Goal: Task Accomplishment & Management: Manage account settings

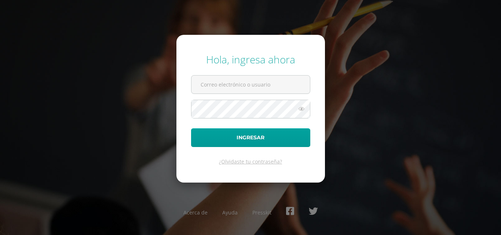
click at [258, 73] on form "Hola, ingresa ahora Ingresar ¿Olvidaste tu contraseña?" at bounding box center [250, 108] width 148 height 147
click at [258, 81] on input "text" at bounding box center [250, 85] width 118 height 18
click at [241, 84] on input "text" at bounding box center [250, 85] width 118 height 18
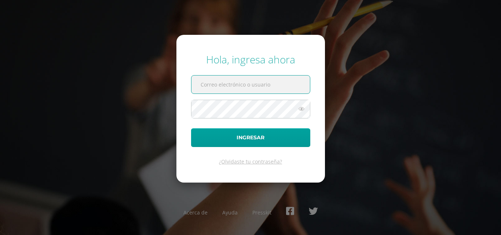
click at [241, 84] on input "text" at bounding box center [250, 85] width 118 height 18
paste input "[EMAIL_ADDRESS][DOMAIN_NAME]"
type input "[EMAIL_ADDRESS][DOMAIN_NAME]"
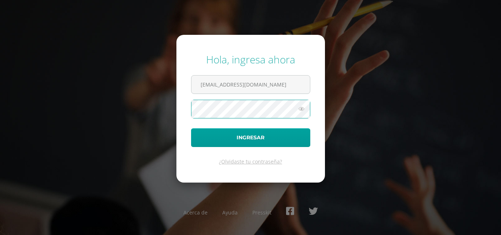
click at [191, 128] on button "Ingresar" at bounding box center [250, 137] width 119 height 19
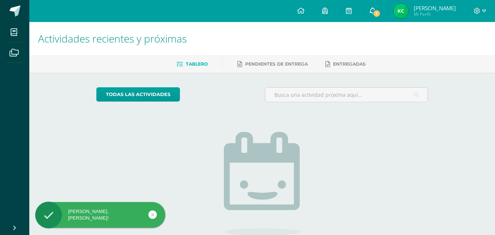
click at [377, 13] on span "1" at bounding box center [377, 14] width 8 height 8
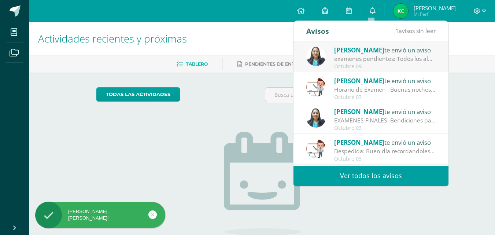
click at [364, 53] on span "Dina Cabrera" at bounding box center [359, 50] width 50 height 8
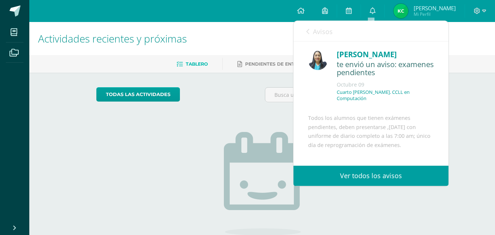
scroll to position [20, 0]
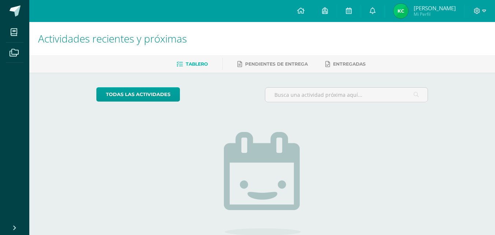
click at [167, 67] on ul "Tablero Pendientes de entrega Entregadas" at bounding box center [271, 64] width 466 height 12
